Goal: Task Accomplishment & Management: Manage account settings

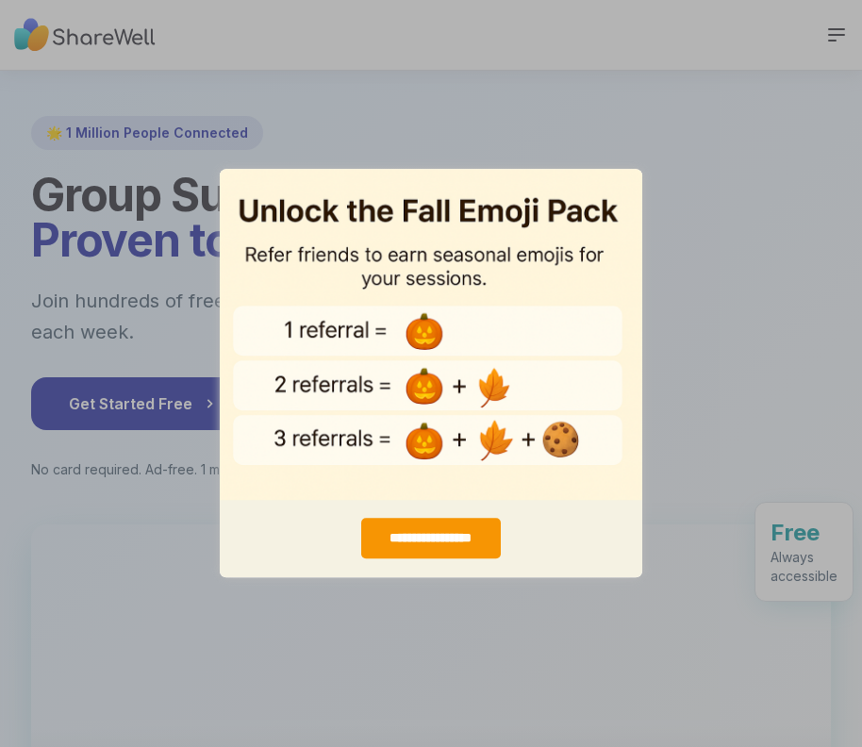
click at [581, 158] on div "**********" at bounding box center [431, 373] width 862 height 747
click at [183, 221] on div "**********" at bounding box center [431, 373] width 862 height 747
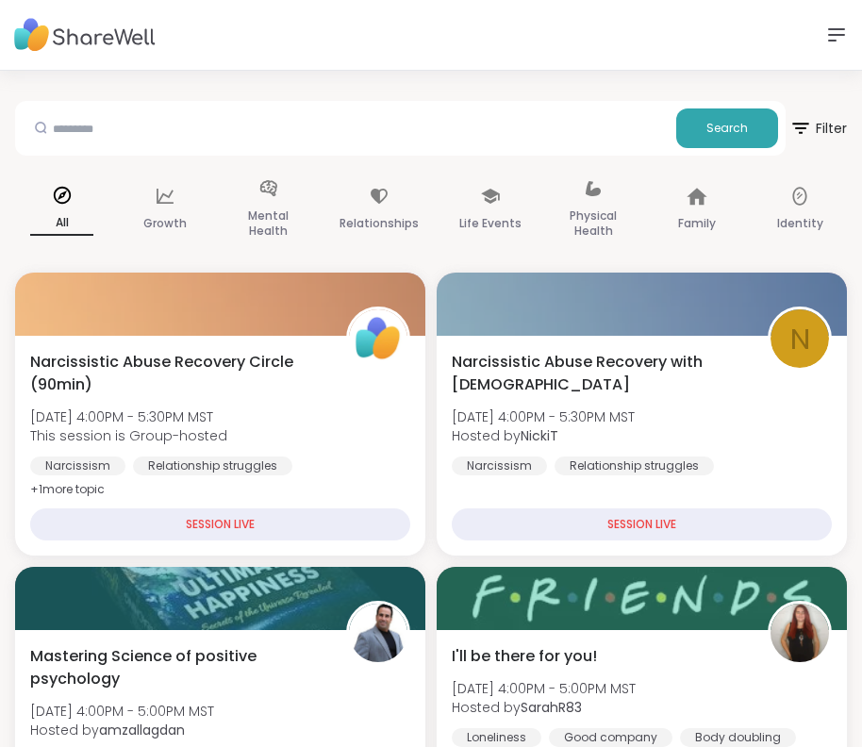
click at [103, 38] on img at bounding box center [84, 35] width 141 height 52
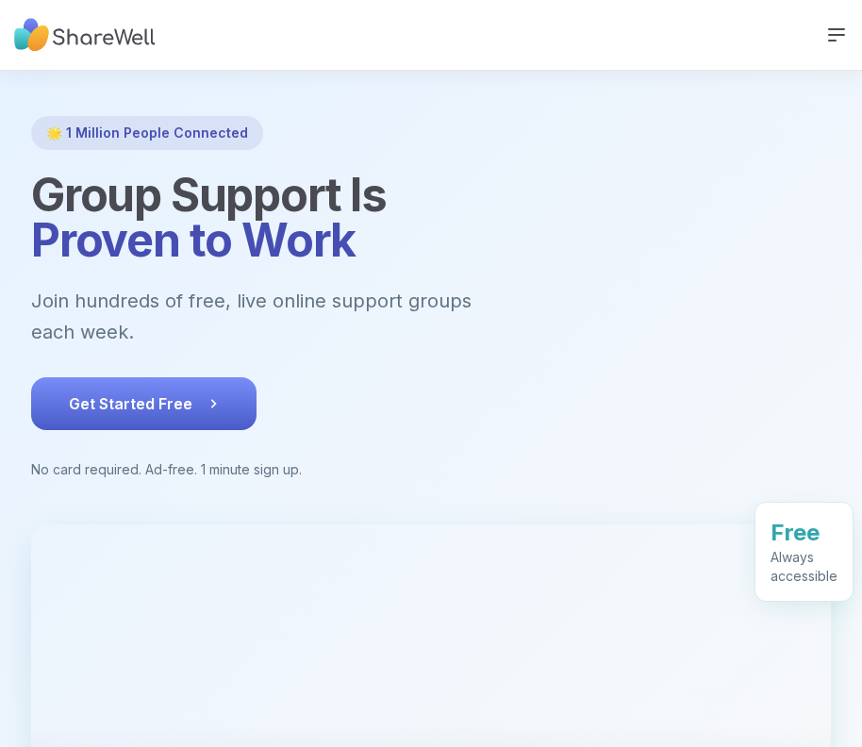
click at [184, 392] on span "Get Started Free" at bounding box center [144, 403] width 150 height 23
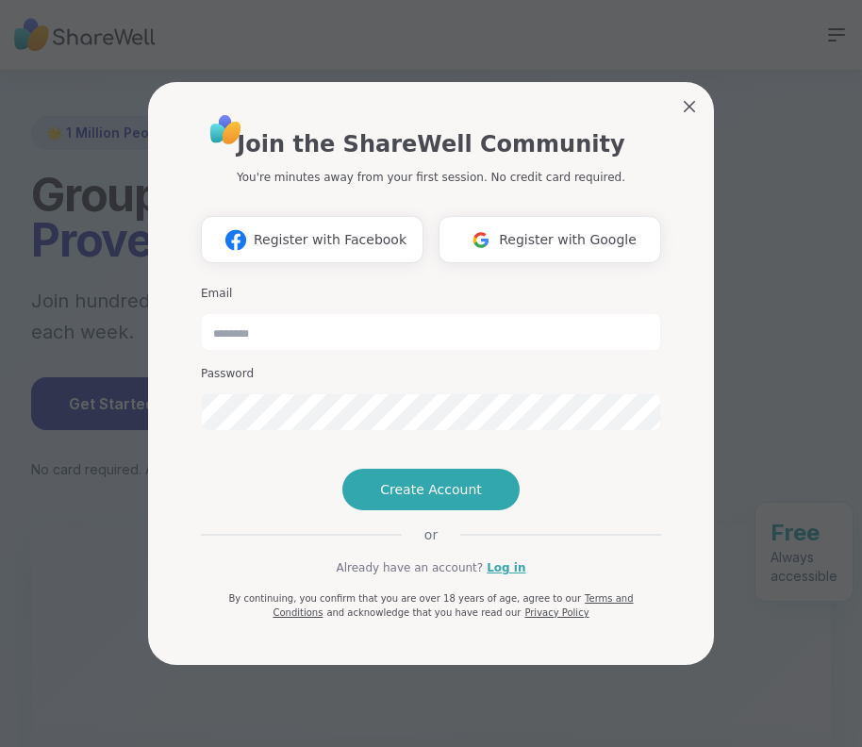
click at [296, 318] on div "Email Password" at bounding box center [431, 358] width 460 height 160
click at [291, 313] on input "email" at bounding box center [431, 332] width 460 height 38
drag, startPoint x: 290, startPoint y: 314, endPoint x: 208, endPoint y: 306, distance: 82.5
click at [290, 314] on input "email" at bounding box center [431, 332] width 460 height 38
click at [276, 313] on input "email" at bounding box center [431, 332] width 460 height 38
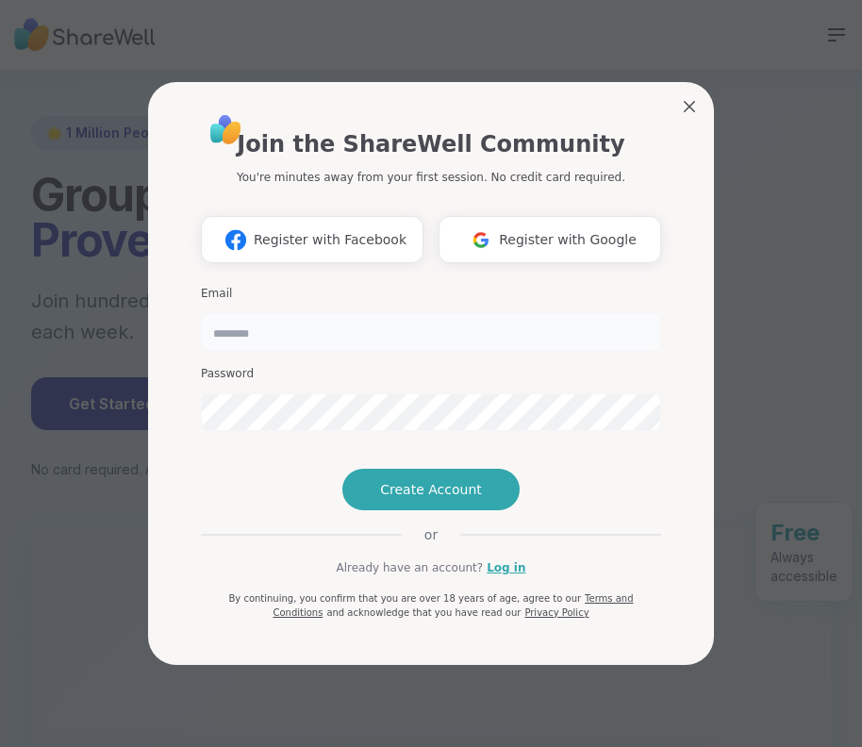
click at [245, 313] on input "email" at bounding box center [431, 332] width 460 height 38
click at [598, 230] on span "Register with Google" at bounding box center [568, 240] width 138 height 20
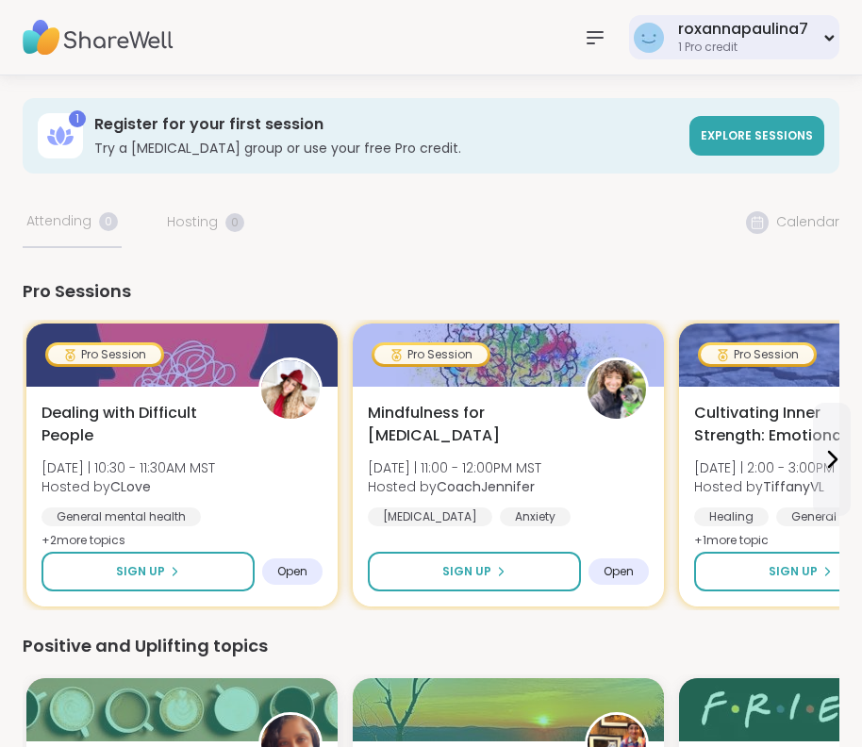
click at [778, 43] on div "1 Pro credit" at bounding box center [743, 48] width 130 height 16
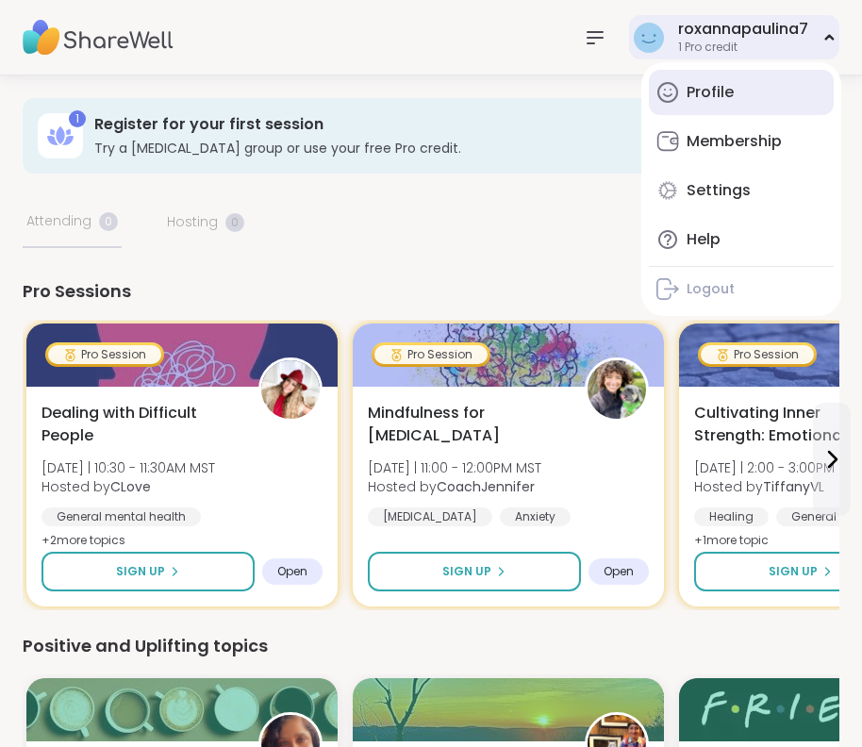
click at [721, 96] on div "Profile" at bounding box center [710, 92] width 47 height 21
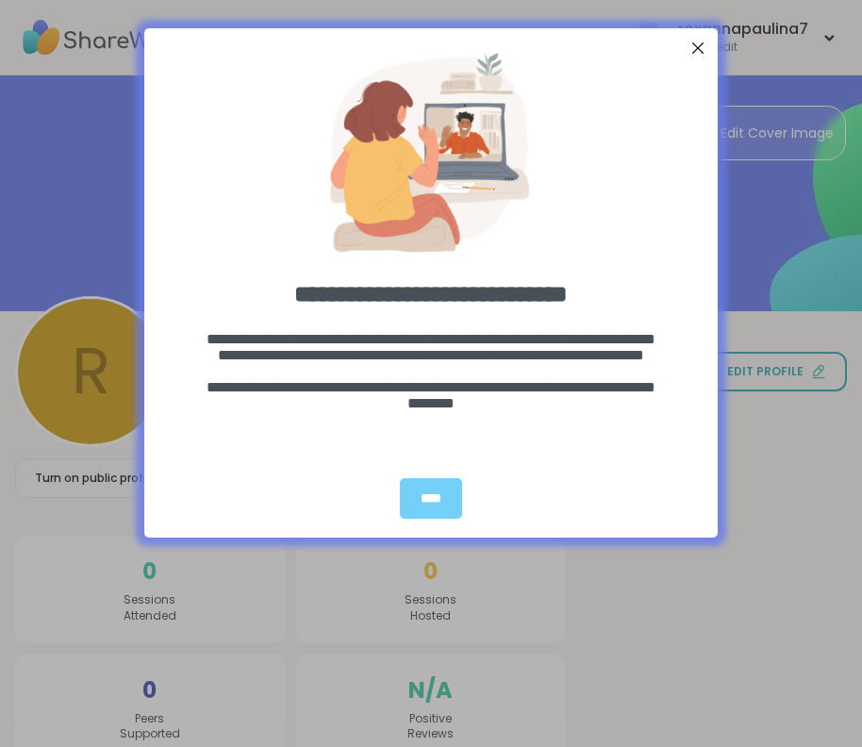
click at [698, 48] on div at bounding box center [698, 48] width 25 height 25
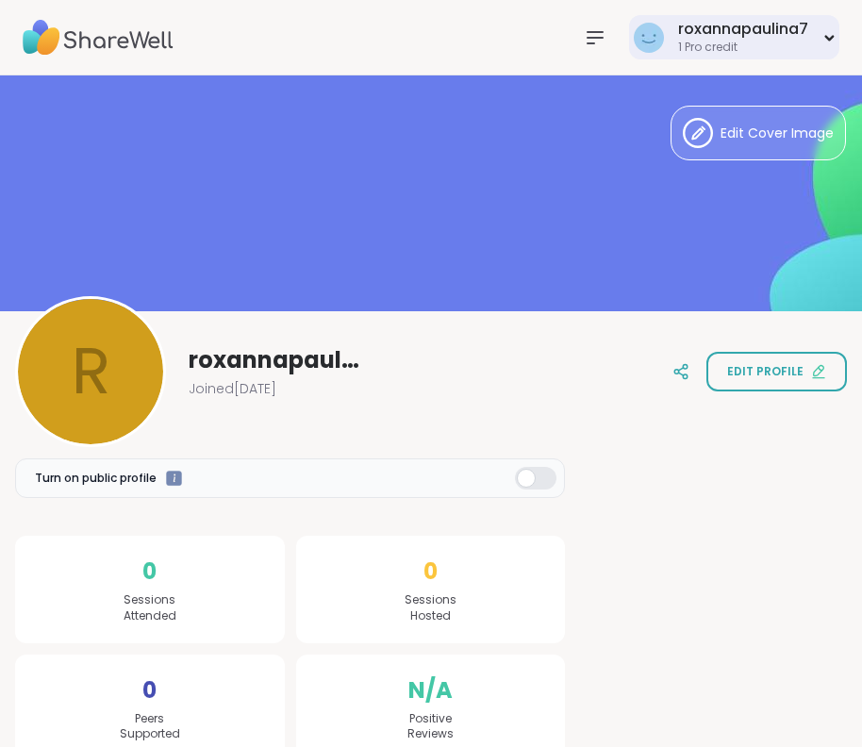
click at [783, 17] on div "roxannapaulina7 1 Pro credit" at bounding box center [734, 37] width 210 height 44
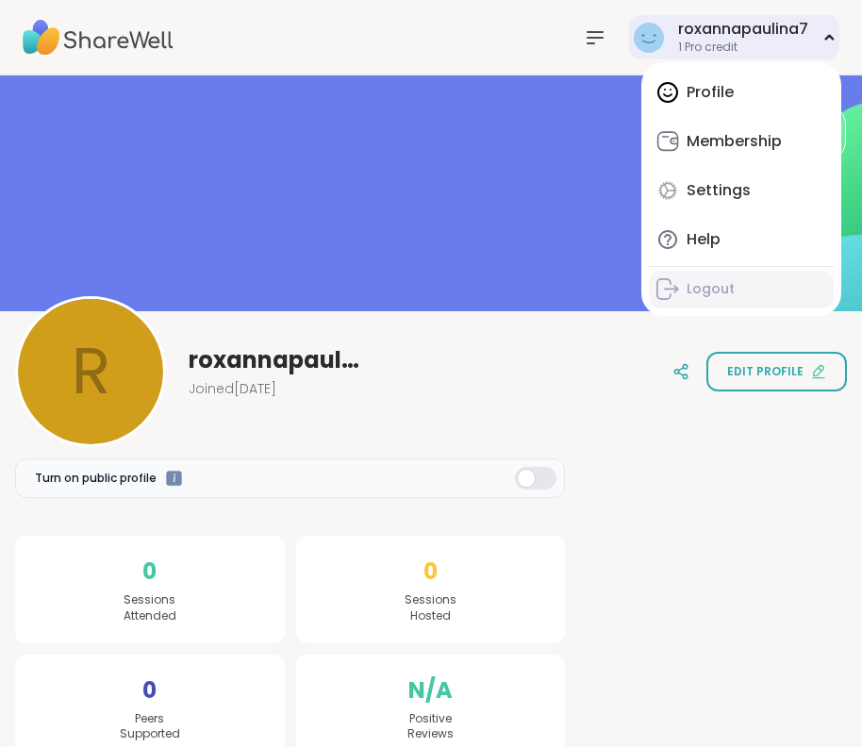
click at [718, 297] on div "Logout" at bounding box center [711, 289] width 48 height 19
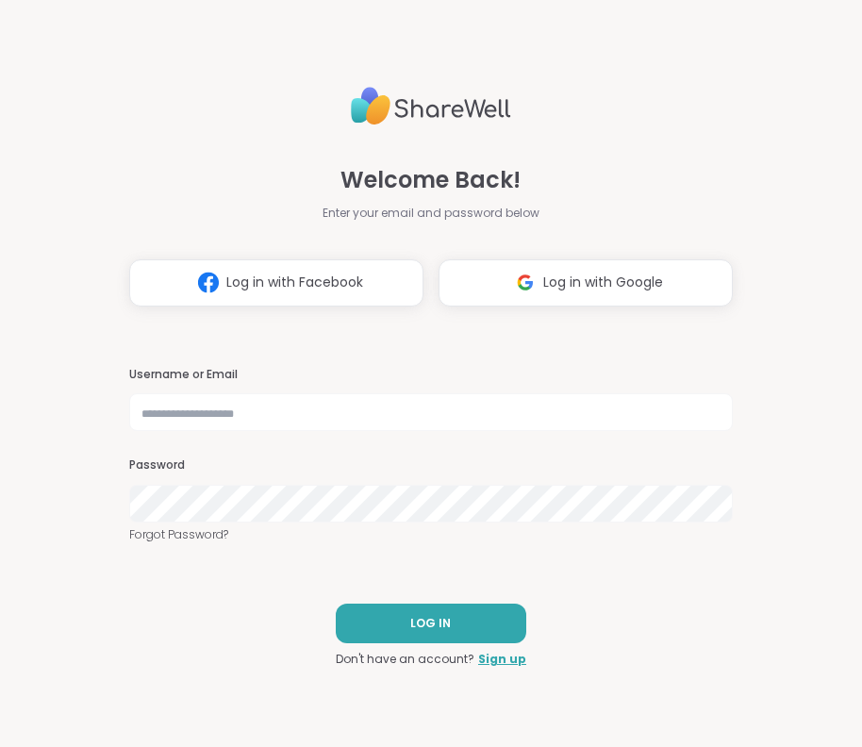
click at [278, 439] on div "Username or Email Password Forgot Password?" at bounding box center [431, 455] width 604 height 177
type input "******"
